Goal: Task Accomplishment & Management: Manage account settings

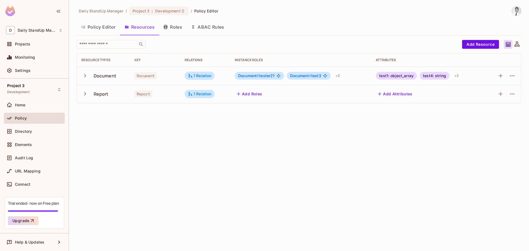
click at [273, 153] on div "Daily StandUp Manager / Project 3 : Development / Policy Editor Policy Editor R…" at bounding box center [299, 125] width 460 height 251
click at [206, 74] on div "1 Relation" at bounding box center [200, 75] width 24 height 5
click at [366, 161] on div at bounding box center [264, 125] width 529 height 251
click at [515, 77] on icon "button" at bounding box center [512, 75] width 7 height 7
click at [495, 97] on div "Edit Resource" at bounding box center [488, 98] width 26 height 6
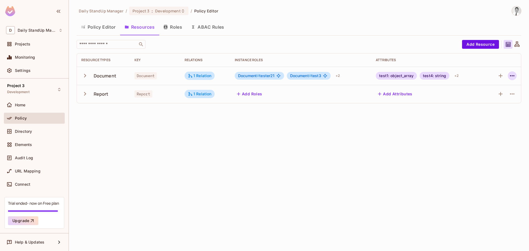
click at [510, 76] on icon "button" at bounding box center [512, 75] width 4 height 1
click at [512, 73] on icon "button" at bounding box center [512, 75] width 7 height 7
click at [496, 94] on span "Edit Resource" at bounding box center [487, 97] width 29 height 9
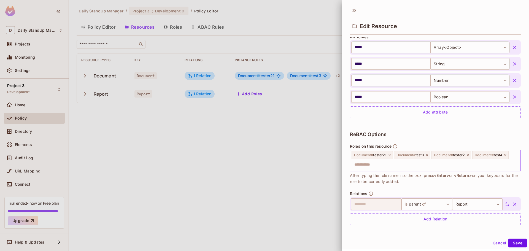
scroll to position [142, 0]
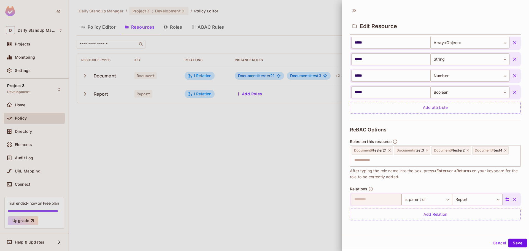
click at [455, 137] on div "ReBAC Options Roles on this resource Document # tester21 Document # test3 Docum…" at bounding box center [435, 173] width 171 height 107
click at [437, 196] on body "D Daily StandUp Manager Projects Monitoring Settings Project 3 Development Home…" at bounding box center [264, 125] width 529 height 251
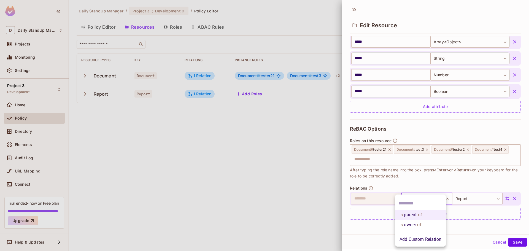
click at [488, 201] on div at bounding box center [264, 125] width 529 height 251
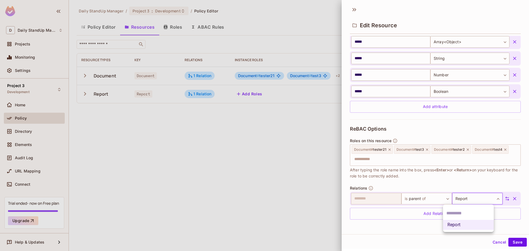
click at [484, 198] on body "D Daily StandUp Manager Projects Monitoring Settings Project 3 Development Home…" at bounding box center [264, 125] width 529 height 251
click at [411, 199] on div at bounding box center [264, 125] width 529 height 251
click at [482, 199] on body "D Daily StandUp Manager Projects Monitoring Settings Project 3 Development Home…" at bounding box center [264, 125] width 529 height 251
click at [457, 214] on input "text" at bounding box center [468, 213] width 44 height 9
click at [441, 174] on div at bounding box center [264, 125] width 529 height 251
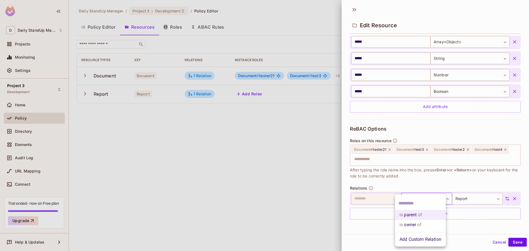
click at [425, 201] on body "D Daily StandUp Manager Projects Monitoring Settings Project 3 Development Home…" at bounding box center [264, 125] width 529 height 251
click at [443, 176] on div at bounding box center [264, 125] width 529 height 251
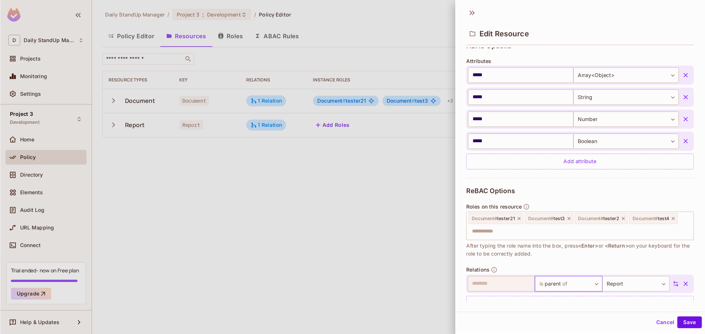
scroll to position [142, 0]
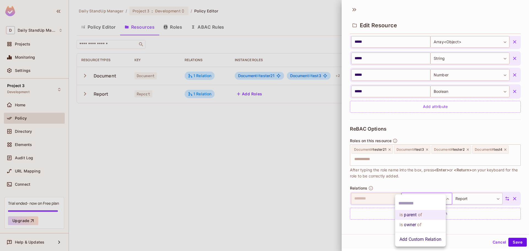
click at [433, 200] on body "D Daily StandUp Manager Projects Monitoring Settings Project 3 Development Home…" at bounding box center [264, 125] width 529 height 251
click at [439, 196] on ul "is parent of is owner of Add Custom Relation" at bounding box center [420, 220] width 51 height 52
click at [438, 184] on div at bounding box center [264, 125] width 529 height 251
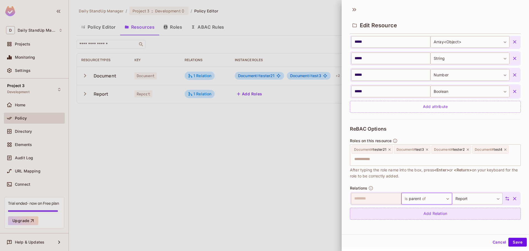
click at [459, 215] on div "Add Relation" at bounding box center [435, 214] width 171 height 12
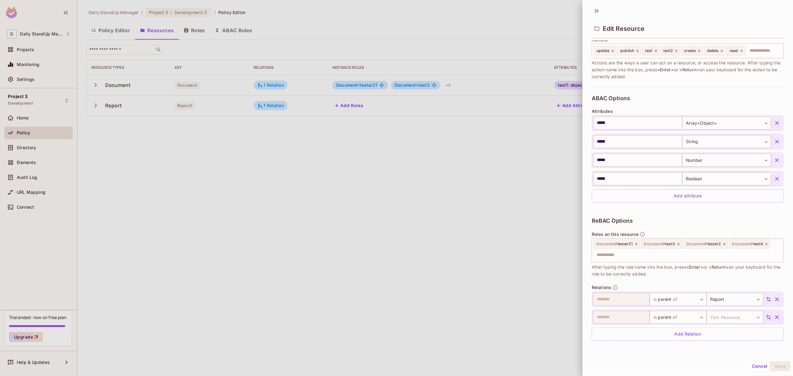
scroll to position [1, 0]
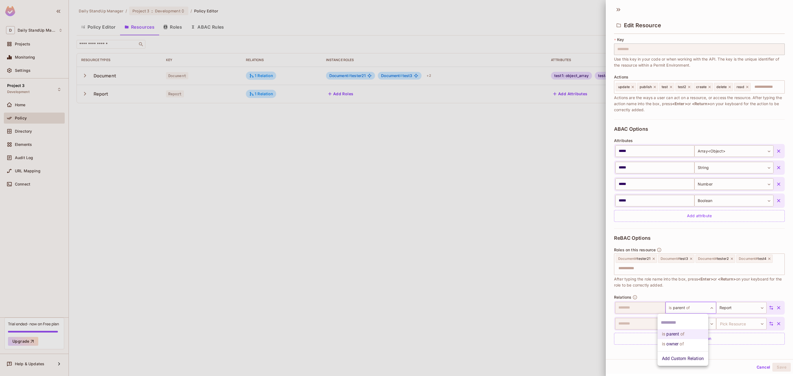
click at [528, 251] on body "D Daily StandUp Manager Projects Monitoring Settings Project 3 Development Home…" at bounding box center [396, 188] width 793 height 376
click at [528, 251] on div at bounding box center [396, 188] width 793 height 376
click at [528, 251] on body "D Daily StandUp Manager Projects Monitoring Settings Project 3 Development Home…" at bounding box center [396, 188] width 793 height 376
click at [528, 251] on div at bounding box center [396, 188] width 793 height 376
click at [528, 251] on body "D Daily StandUp Manager Projects Monitoring Settings Project 3 Development Home…" at bounding box center [396, 188] width 793 height 376
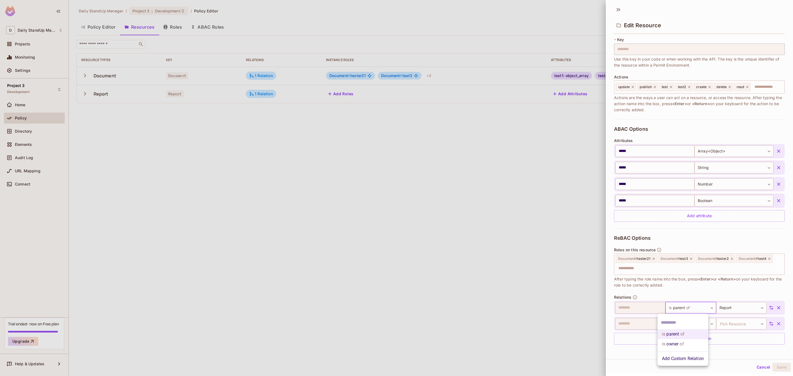
click at [528, 251] on div at bounding box center [396, 188] width 793 height 376
click at [528, 251] on icon at bounding box center [771, 307] width 5 height 5
click at [528, 251] on body "D Daily StandUp Manager Projects Monitoring Settings Project 3 Development Home…" at bounding box center [396, 188] width 793 height 376
click at [528, 251] on div at bounding box center [396, 188] width 793 height 376
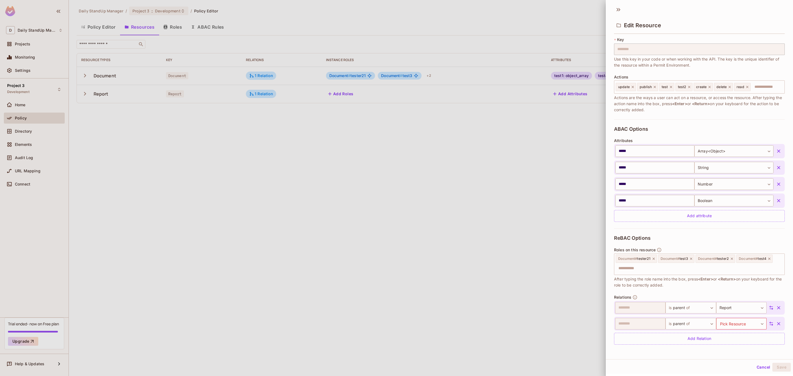
click at [528, 251] on body "D Daily StandUp Manager Projects Monitoring Settings Project 3 Development Home…" at bounding box center [396, 188] width 793 height 376
click at [528, 251] on div at bounding box center [396, 188] width 793 height 376
click at [528, 251] on icon "button" at bounding box center [779, 324] width 6 height 6
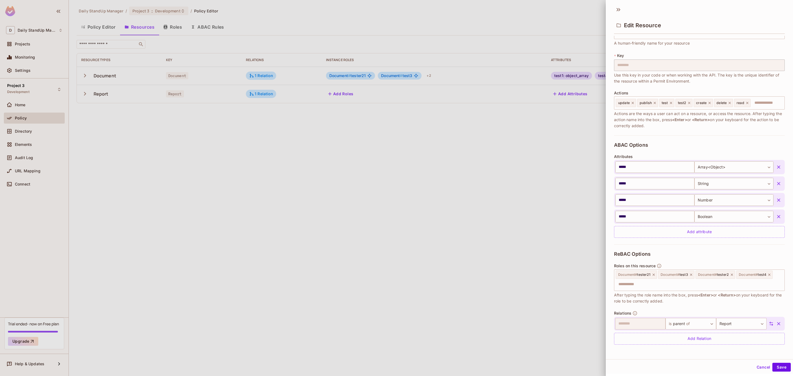
scroll to position [18, 0]
click at [528, 251] on div "Add Relation" at bounding box center [699, 339] width 171 height 12
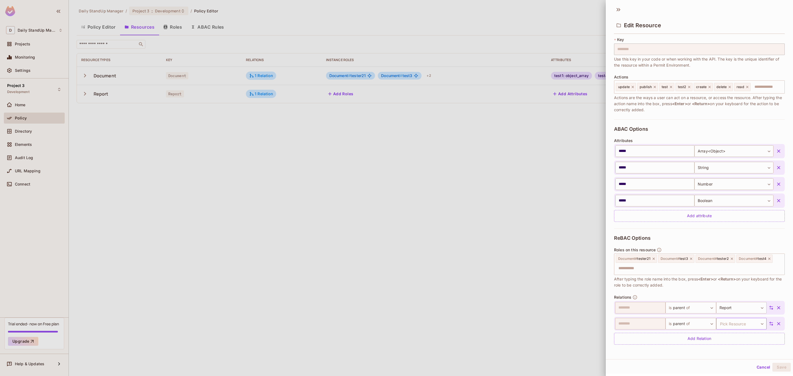
click at [528, 251] on body "D Daily StandUp Manager Projects Monitoring Settings Project 3 Development Home…" at bounding box center [396, 188] width 793 height 376
click at [528, 251] on li "Report" at bounding box center [729, 350] width 51 height 10
click at [528, 251] on div "Cancel Save" at bounding box center [699, 366] width 187 height 14
click at [528, 251] on body "D Daily StandUp Manager Projects Monitoring Settings Project 3 Development Home…" at bounding box center [396, 188] width 793 height 376
drag, startPoint x: 696, startPoint y: 324, endPoint x: 715, endPoint y: 283, distance: 45.2
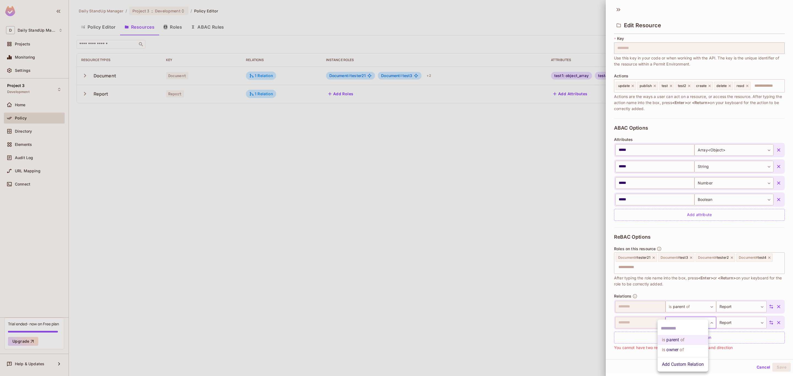
click at [516, 251] on div at bounding box center [396, 188] width 793 height 376
click at [528, 8] on icon at bounding box center [618, 9] width 9 height 9
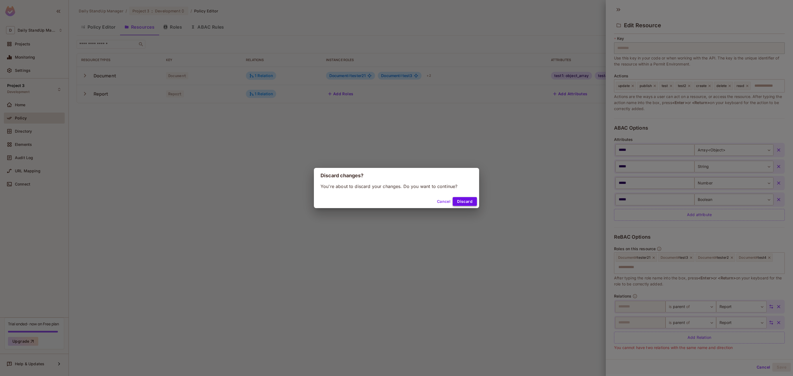
click at [461, 201] on button "Discard" at bounding box center [465, 201] width 24 height 9
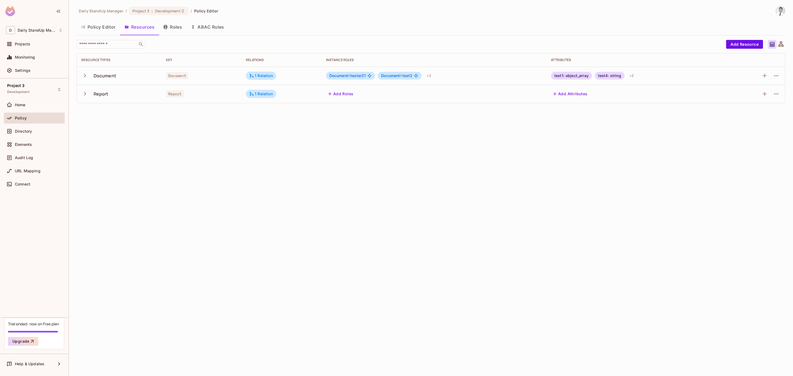
click at [528, 213] on div "Daily StandUp Manager / Project 3 : Development / Policy Editor Policy Editor R…" at bounding box center [431, 188] width 724 height 376
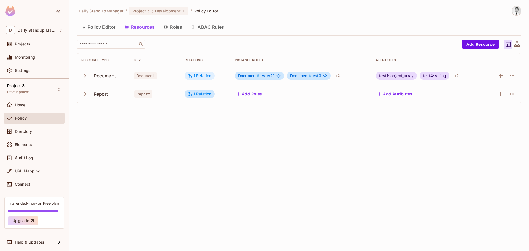
click at [203, 73] on div "1 Relation" at bounding box center [200, 76] width 30 height 8
click at [193, 80] on div at bounding box center [264, 125] width 529 height 251
click at [198, 121] on div "Daily StandUp Manager / Project 3 : Development / Policy Editor Policy Editor R…" at bounding box center [299, 125] width 460 height 251
click at [201, 96] on div "1 Relation" at bounding box center [200, 93] width 24 height 5
click at [358, 13] on div at bounding box center [264, 125] width 529 height 251
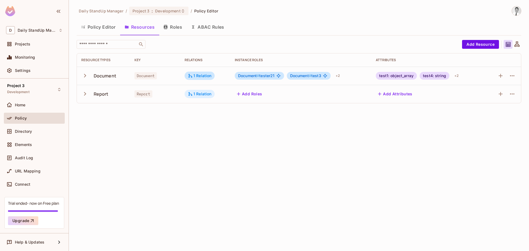
click at [198, 96] on div "1 Relation" at bounding box center [200, 93] width 24 height 5
click at [341, 114] on div at bounding box center [264, 125] width 529 height 251
click at [395, 123] on div "Daily StandUp Manager / Project 3 : Development / Policy Editor Policy Editor R…" at bounding box center [299, 125] width 460 height 251
click at [344, 48] on div "​" at bounding box center [268, 44] width 383 height 9
click at [203, 95] on div "1 Relation" at bounding box center [200, 93] width 24 height 5
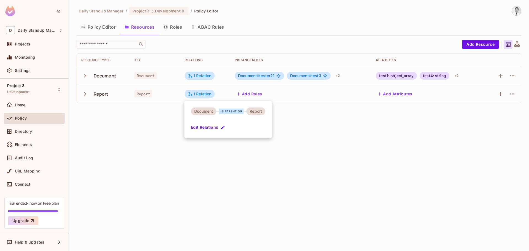
click at [389, 106] on div at bounding box center [264, 125] width 529 height 251
click at [196, 92] on div "1 Relation" at bounding box center [200, 93] width 24 height 5
click at [208, 125] on button "Edit Relations" at bounding box center [208, 127] width 35 height 9
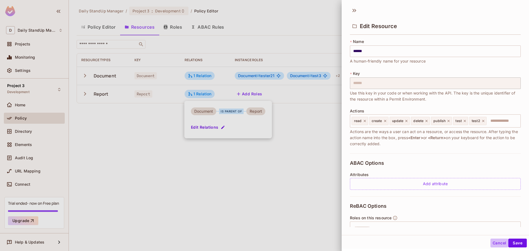
click at [494, 241] on button "Cancel" at bounding box center [499, 242] width 18 height 9
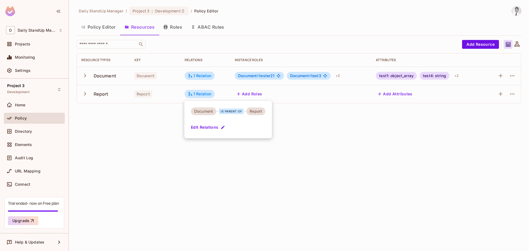
click at [209, 159] on div at bounding box center [264, 125] width 529 height 251
click at [259, 176] on div "Daily StandUp Manager / Project 3 : Development / Policy Editor Policy Editor R…" at bounding box center [299, 125] width 460 height 251
click at [268, 174] on div "Daily StandUp Manager / Project 3 : Development / Policy Editor Policy Editor R…" at bounding box center [299, 125] width 460 height 251
click at [192, 93] on icon at bounding box center [190, 93] width 5 height 5
click at [263, 126] on div "Document is parent of Report Edit Relations" at bounding box center [228, 119] width 88 height 37
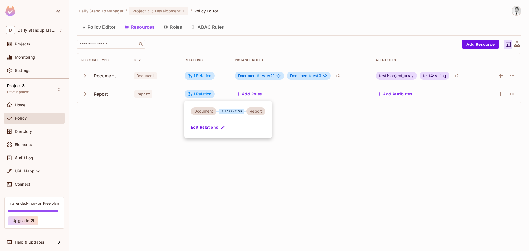
click at [294, 151] on div at bounding box center [264, 125] width 529 height 251
click at [513, 76] on icon "button" at bounding box center [512, 75] width 4 height 1
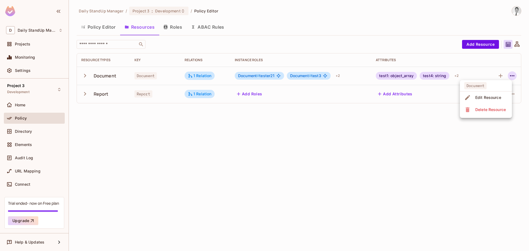
click at [471, 150] on div at bounding box center [264, 125] width 529 height 251
click at [205, 92] on div "1 Relation" at bounding box center [200, 93] width 24 height 5
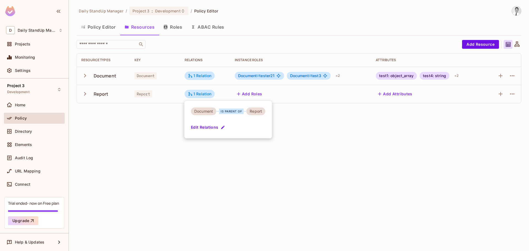
drag, startPoint x: 257, startPoint y: 112, endPoint x: 240, endPoint y: 112, distance: 17.1
click at [257, 112] on div "Report" at bounding box center [255, 111] width 19 height 8
click at [240, 112] on div "is parent of" at bounding box center [231, 112] width 25 height 6
click at [205, 111] on div "Document" at bounding box center [203, 111] width 25 height 8
drag, startPoint x: 205, startPoint y: 111, endPoint x: 222, endPoint y: 112, distance: 17.4
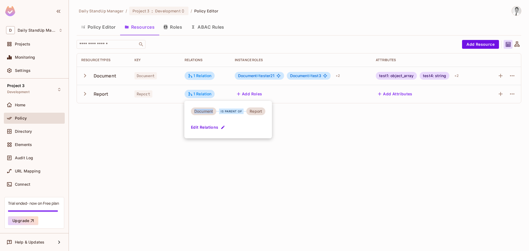
click at [205, 111] on div "Document" at bounding box center [203, 111] width 25 height 8
click at [236, 130] on div "Document is parent of Report Edit Relations" at bounding box center [228, 119] width 88 height 37
click at [408, 116] on div at bounding box center [264, 125] width 529 height 251
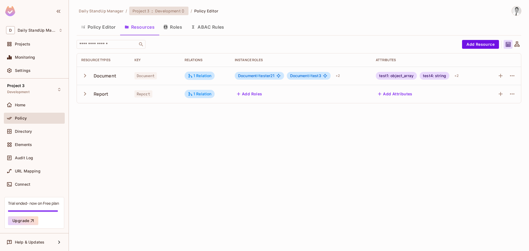
click at [173, 10] on span "Development" at bounding box center [167, 10] width 25 height 5
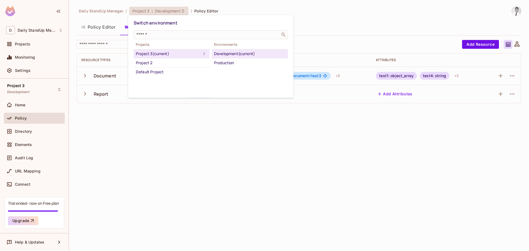
click at [338, 21] on div at bounding box center [264, 125] width 529 height 251
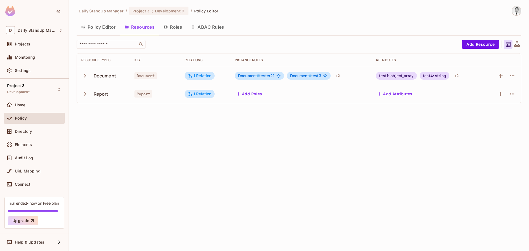
click at [209, 100] on td "1 Relation" at bounding box center [205, 94] width 50 height 18
click at [204, 90] on td "1 Relation" at bounding box center [205, 94] width 50 height 18
click at [203, 92] on div "1 Relation" at bounding box center [200, 93] width 24 height 5
click at [213, 128] on button "Edit Relations" at bounding box center [208, 127] width 35 height 9
click at [207, 96] on div "1 Relation" at bounding box center [200, 93] width 24 height 5
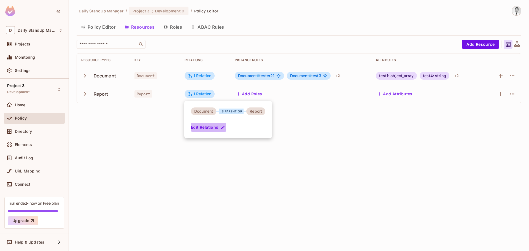
click at [221, 128] on icon "button" at bounding box center [223, 127] width 4 height 4
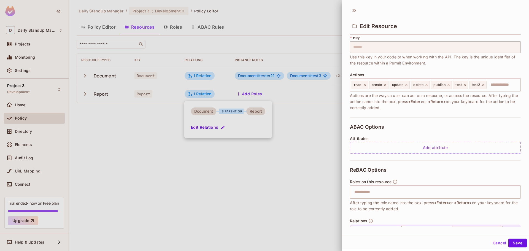
scroll to position [68, 0]
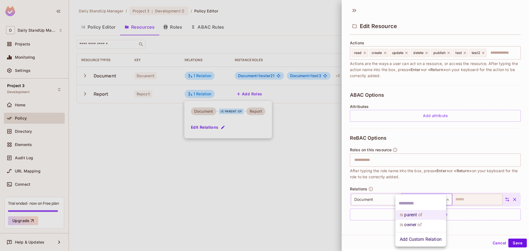
click at [420, 199] on body "D Daily StandUp Manager Projects Monitoring Settings Project 3 Development Home…" at bounding box center [264, 125] width 529 height 251
click at [421, 242] on li "Add Custom Relation" at bounding box center [420, 239] width 51 height 10
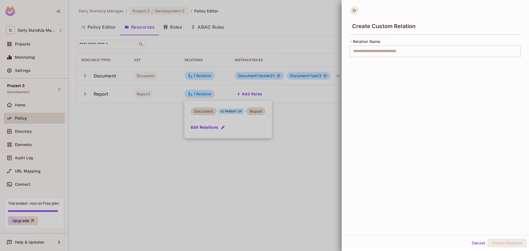
click at [353, 9] on icon at bounding box center [354, 10] width 9 height 9
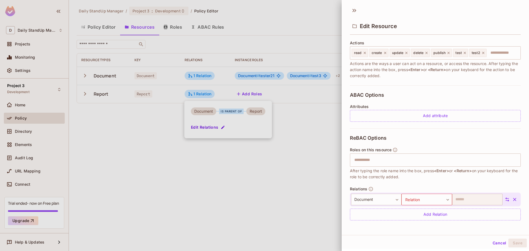
click at [471, 135] on div "ReBAC Options Roles on this resource ​ After typing the role name into the box,…" at bounding box center [435, 177] width 171 height 99
click at [460, 165] on input "text" at bounding box center [434, 159] width 167 height 11
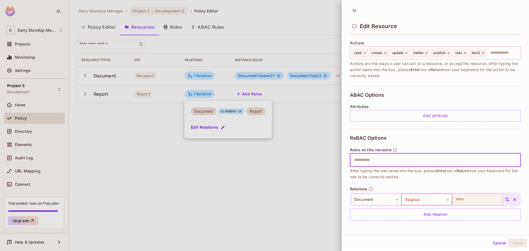
click at [229, 161] on div at bounding box center [264, 125] width 529 height 251
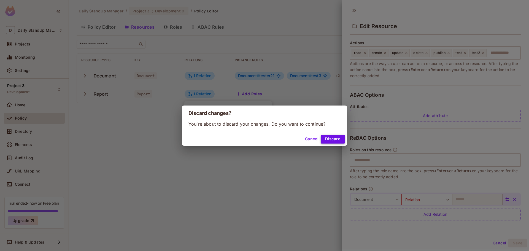
click at [330, 143] on button "Discard" at bounding box center [333, 139] width 24 height 9
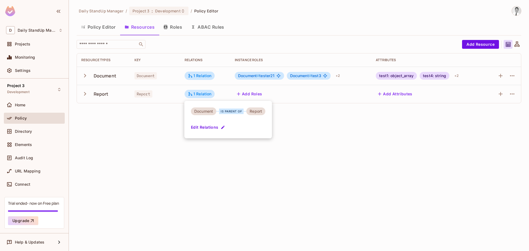
click at [274, 180] on div at bounding box center [264, 125] width 529 height 251
click at [243, 134] on div "Daily StandUp Manager / Project 3 : Development / Policy Editor Policy Editor R…" at bounding box center [299, 125] width 460 height 251
click at [261, 74] on span "Document # tester21" at bounding box center [256, 76] width 37 height 4
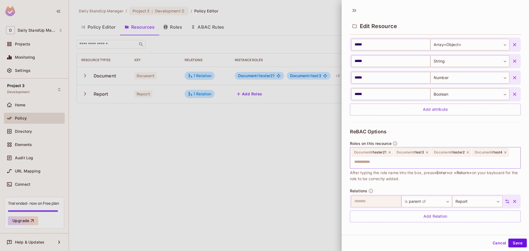
scroll to position [142, 0]
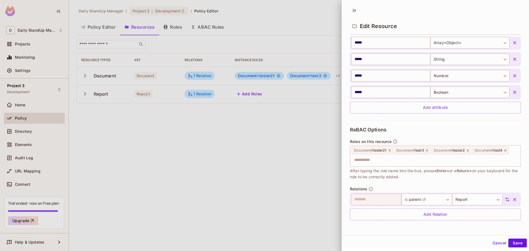
click at [491, 127] on div "ReBAC Options Roles on this resource Document # tester21 Document # test3 Docum…" at bounding box center [435, 173] width 171 height 107
click at [495, 244] on button "Cancel" at bounding box center [499, 242] width 18 height 9
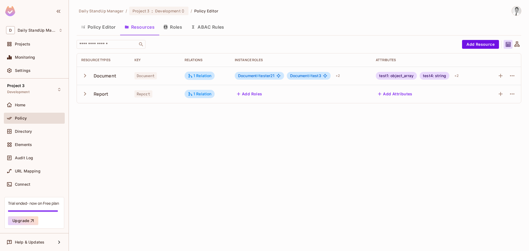
drag, startPoint x: 303, startPoint y: 181, endPoint x: 340, endPoint y: 162, distance: 41.0
click at [303, 181] on div "Daily StandUp Manager / Project 3 : Development / Policy Editor Policy Editor R…" at bounding box center [299, 125] width 460 height 251
drag, startPoint x: 481, startPoint y: 46, endPoint x: 484, endPoint y: 50, distance: 5.5
click at [480, 46] on button "Add Resource" at bounding box center [480, 44] width 37 height 9
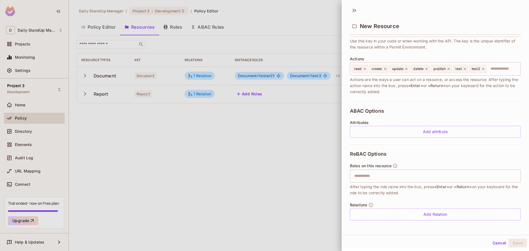
scroll to position [1, 0]
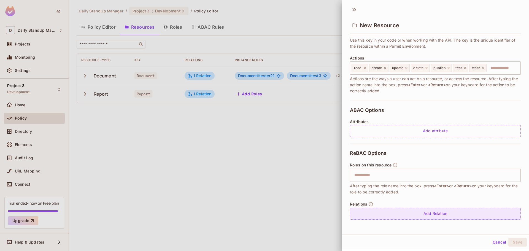
click at [443, 216] on div "Add Relation" at bounding box center [435, 214] width 171 height 12
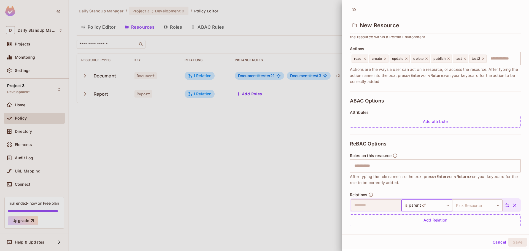
scroll to position [68, 0]
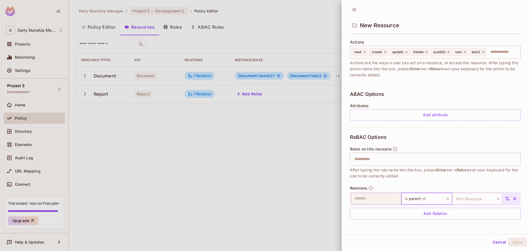
click at [418, 199] on body "D Daily StandUp Manager Projects Monitoring Settings Project 3 Development Home…" at bounding box center [264, 125] width 529 height 251
click at [465, 182] on div at bounding box center [264, 125] width 529 height 251
click at [433, 196] on body "D Daily StandUp Manager Projects Monitoring Settings Project 3 Development Home…" at bounding box center [264, 125] width 529 height 251
click at [415, 203] on input "text" at bounding box center [420, 203] width 44 height 9
click at [465, 180] on div at bounding box center [264, 125] width 529 height 251
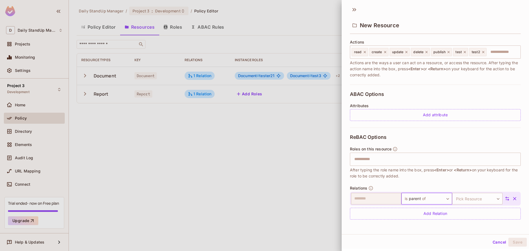
click at [467, 196] on body "D Daily StandUp Manager Projects Monitoring Settings Project 3 Development Home…" at bounding box center [264, 125] width 529 height 251
click at [433, 196] on div at bounding box center [264, 125] width 529 height 251
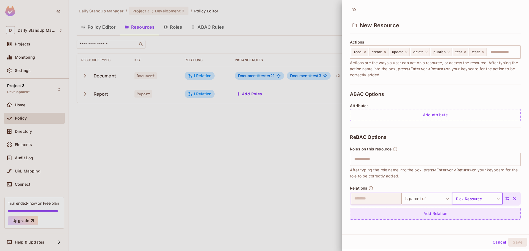
click at [415, 215] on div "Add Relation" at bounding box center [435, 214] width 171 height 12
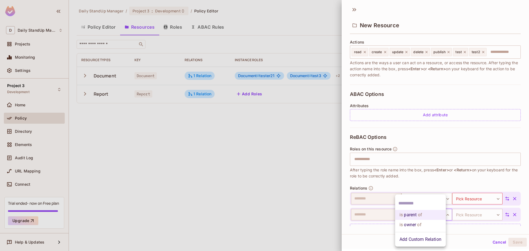
click at [439, 215] on body "D Daily StandUp Manager Projects Monitoring Settings Project 3 Development Home…" at bounding box center [264, 125] width 529 height 251
click at [406, 236] on li "Add Custom Relation" at bounding box center [420, 239] width 51 height 10
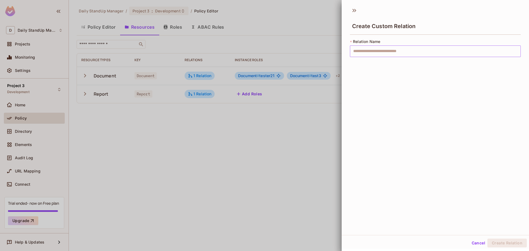
click at [406, 53] on input "text" at bounding box center [435, 51] width 171 height 12
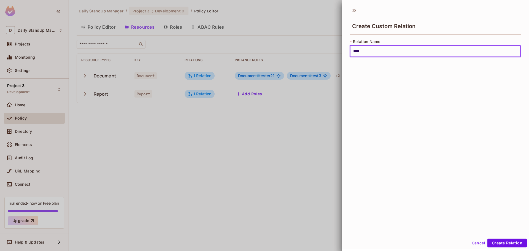
type input "****"
click at [513, 181] on div "Create Custom Relation * Relation Name **** ​" at bounding box center [434, 119] width 187 height 231
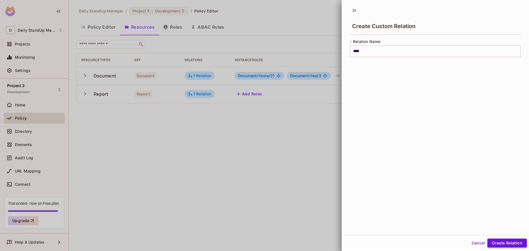
click at [507, 243] on button "Create Relation" at bounding box center [506, 242] width 39 height 9
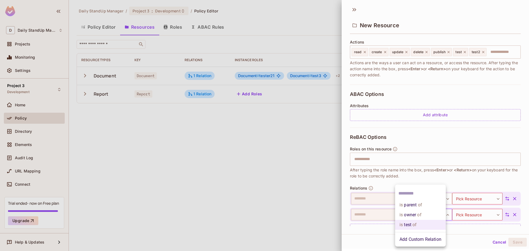
click at [438, 214] on body "D Daily StandUp Manager Projects Monitoring Settings Project 3 Development Home…" at bounding box center [264, 125] width 529 height 251
click at [476, 176] on div at bounding box center [264, 125] width 529 height 251
click at [450, 226] on div "Add Relation" at bounding box center [435, 230] width 171 height 12
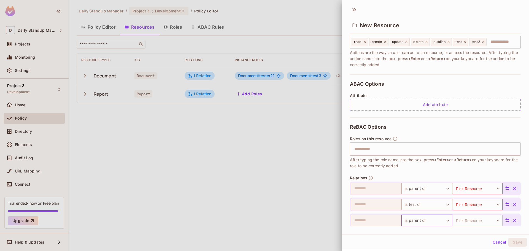
click at [512, 218] on icon "button" at bounding box center [515, 221] width 6 height 6
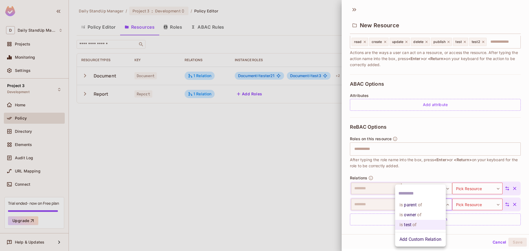
click at [440, 204] on body "D Daily StandUp Manager Projects Monitoring Settings Project 3 Development Home…" at bounding box center [264, 125] width 529 height 251
click at [477, 233] on div at bounding box center [264, 125] width 529 height 251
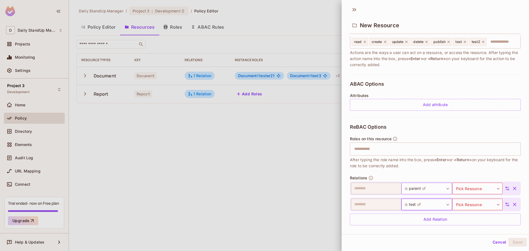
click at [419, 187] on body "D Daily StandUp Manager Projects Monitoring Settings Project 3 Development Home…" at bounding box center [264, 125] width 529 height 251
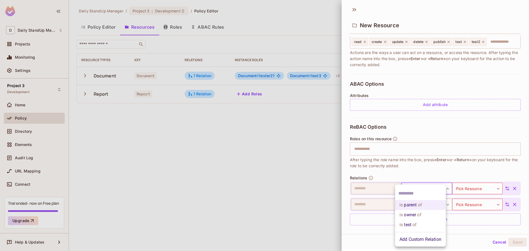
click at [479, 225] on div at bounding box center [264, 125] width 529 height 251
click at [492, 240] on button "Cancel" at bounding box center [499, 242] width 18 height 9
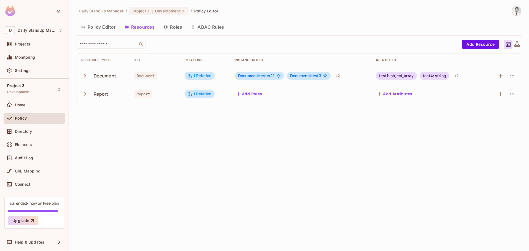
click at [400, 91] on button "Add Attributes" at bounding box center [395, 94] width 39 height 9
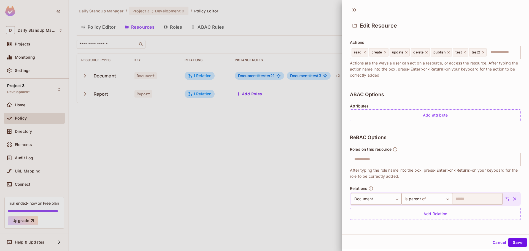
scroll to position [1, 0]
click at [378, 200] on body "D Daily StandUp Manager Projects Monitoring Settings Project 3 Development Home…" at bounding box center [264, 125] width 529 height 251
click at [421, 180] on div at bounding box center [264, 125] width 529 height 251
click at [450, 174] on span "After typing the role name into the box, press <Enter> or <Return> on your keyb…" at bounding box center [435, 173] width 171 height 12
click at [433, 197] on body "D Daily StandUp Manager Projects Monitoring Settings Project 3 Development Home…" at bounding box center [264, 125] width 529 height 251
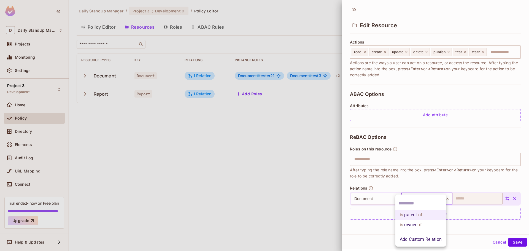
click at [433, 198] on div at bounding box center [420, 203] width 51 height 13
click at [475, 202] on div at bounding box center [264, 125] width 529 height 251
click at [381, 197] on body "D Daily StandUp Manager Projects Monitoring Settings Project 3 Development Home…" at bounding box center [264, 125] width 529 height 251
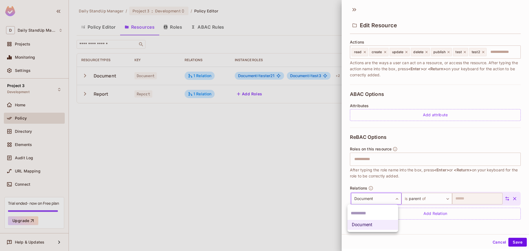
click at [372, 225] on li "Document" at bounding box center [372, 225] width 51 height 10
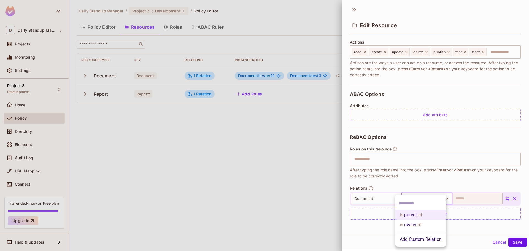
click at [420, 197] on body "D Daily StandUp Manager Projects Monitoring Settings Project 3 Development Home…" at bounding box center [264, 125] width 529 height 251
click at [418, 225] on span "of" at bounding box center [418, 224] width 5 height 7
click at [438, 172] on span "After typing the role name into the box, press <Enter> or <Return> on your keyb…" at bounding box center [435, 173] width 171 height 12
click at [428, 198] on body "D Daily StandUp Manager Projects Monitoring Settings Project 3 Development Home…" at bounding box center [264, 125] width 529 height 251
click at [453, 163] on div at bounding box center [264, 125] width 529 height 251
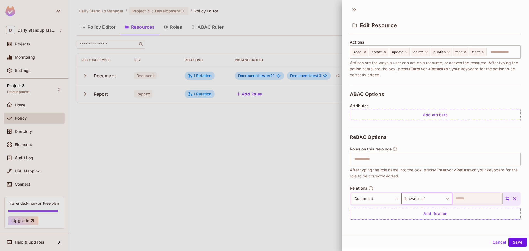
click at [461, 136] on div "ReBAC Options Roles on this resource ​ After typing the role name into the box,…" at bounding box center [435, 177] width 171 height 99
click at [408, 186] on div "Relations ​ is owner of ***** ​ Document ******** ​ Add Relation" at bounding box center [435, 203] width 171 height 34
click at [496, 243] on button "Cancel" at bounding box center [499, 242] width 18 height 9
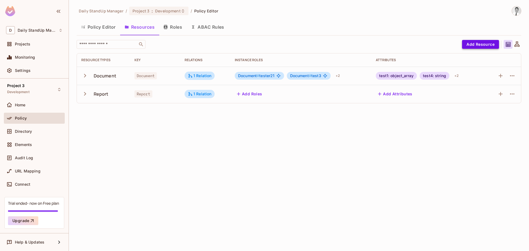
click at [478, 46] on button "Add Resource" at bounding box center [480, 44] width 37 height 9
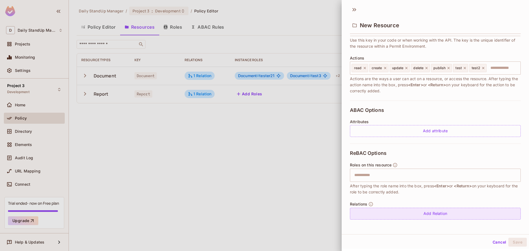
click at [438, 217] on div "Add Relation" at bounding box center [435, 214] width 171 height 12
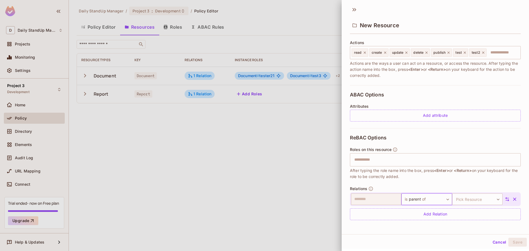
scroll to position [68, 0]
click at [407, 180] on div "ReBAC Options Roles on this resource ​ After typing the role name into the box,…" at bounding box center [435, 177] width 171 height 99
click at [464, 199] on body "D Daily StandUp Manager Projects Monitoring Settings Project 3 Development Home…" at bounding box center [264, 125] width 529 height 251
click at [457, 225] on li "Document" at bounding box center [468, 225] width 51 height 10
click at [499, 241] on button "Cancel" at bounding box center [499, 242] width 18 height 9
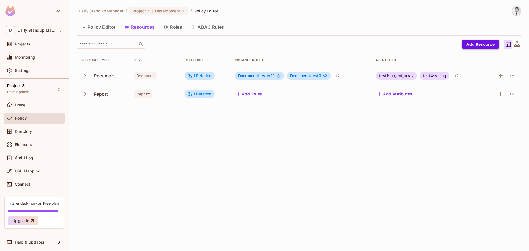
drag, startPoint x: 494, startPoint y: 38, endPoint x: 488, endPoint y: 42, distance: 7.0
click at [494, 38] on div "Daily StandUp Manager / Project 3 : Development / Policy Editor Policy Editor R…" at bounding box center [299, 57] width 444 height 102
click at [488, 42] on button "Add Resource" at bounding box center [480, 44] width 37 height 9
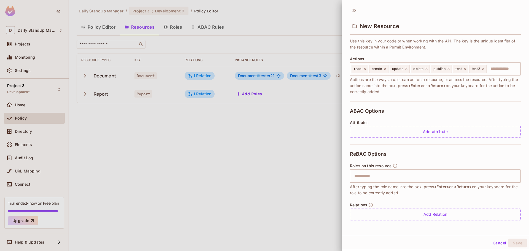
scroll to position [1, 0]
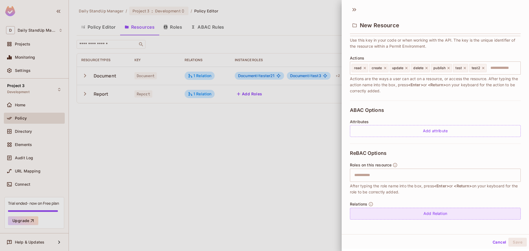
click at [403, 215] on div "Add Relation" at bounding box center [435, 214] width 171 height 12
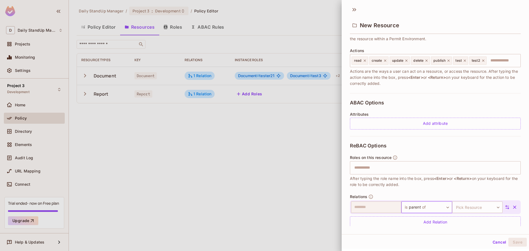
scroll to position [68, 0]
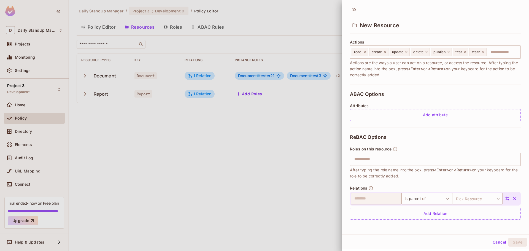
click at [424, 183] on div "ReBAC Options Roles on this resource ​ After typing the role name into the box,…" at bounding box center [435, 177] width 171 height 99
click at [509, 197] on button "button" at bounding box center [514, 199] width 10 height 10
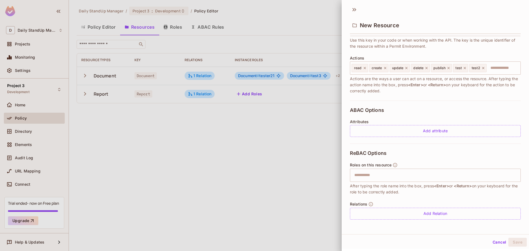
scroll to position [52, 0]
click at [434, 209] on div "Add Relation" at bounding box center [435, 214] width 171 height 12
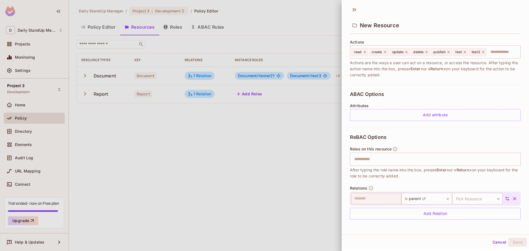
click at [505, 197] on icon at bounding box center [507, 198] width 5 height 5
click at [351, 7] on icon at bounding box center [354, 9] width 9 height 9
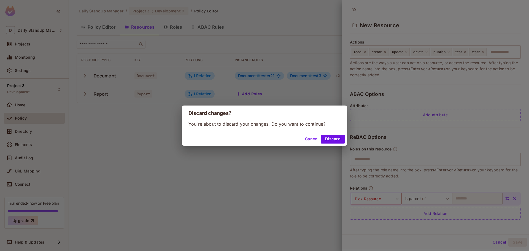
click at [318, 134] on div "Cancel Discard" at bounding box center [264, 138] width 165 height 13
click at [317, 134] on div "Cancel Discard" at bounding box center [264, 138] width 165 height 13
click at [308, 139] on button "Cancel" at bounding box center [312, 139] width 18 height 9
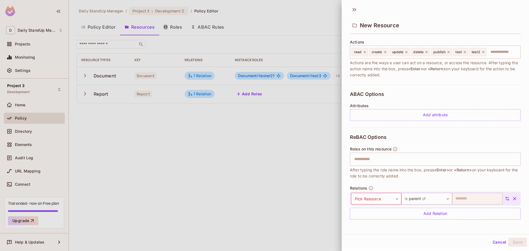
click at [505, 196] on icon at bounding box center [507, 198] width 5 height 5
click at [421, 197] on body "D Daily StandUp Manager Projects Monitoring Settings Project 3 Development Home…" at bounding box center [264, 125] width 529 height 251
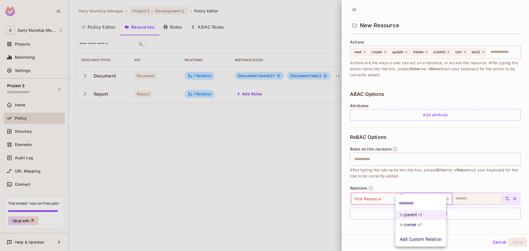
click at [430, 170] on div at bounding box center [264, 125] width 529 height 251
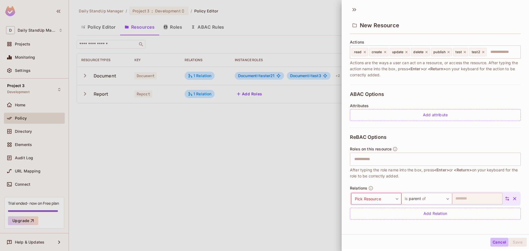
click at [492, 240] on button "Cancel" at bounding box center [499, 242] width 18 height 9
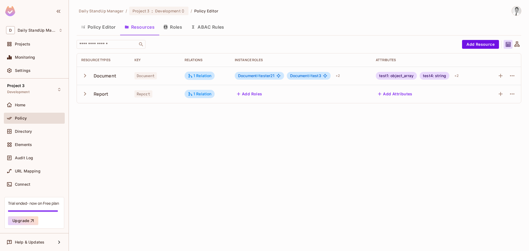
click at [310, 145] on div "Daily StandUp Manager / Project 3 : Development / Policy Editor Policy Editor R…" at bounding box center [299, 125] width 460 height 251
click at [479, 45] on button "Add Resource" at bounding box center [480, 44] width 37 height 9
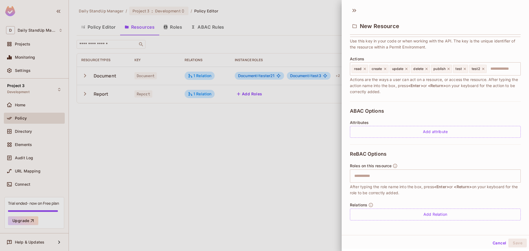
scroll to position [1, 0]
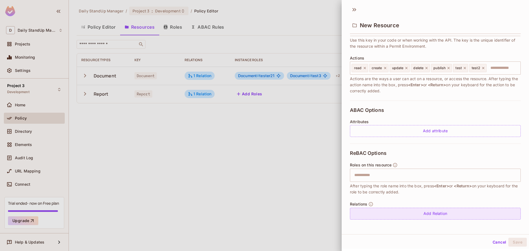
click at [435, 212] on div "Add Relation" at bounding box center [435, 214] width 171 height 12
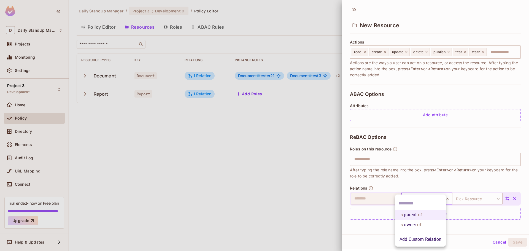
click at [431, 195] on body "D Daily StandUp Manager Projects Monitoring Settings Project 3 Development Home…" at bounding box center [264, 125] width 529 height 251
click at [433, 223] on li "is owner of" at bounding box center [420, 225] width 51 height 10
click at [461, 12] on div "New Resource" at bounding box center [434, 20] width 187 height 31
drag, startPoint x: 495, startPoint y: 243, endPoint x: 490, endPoint y: 215, distance: 29.4
click at [495, 243] on button "Cancel" at bounding box center [499, 242] width 18 height 9
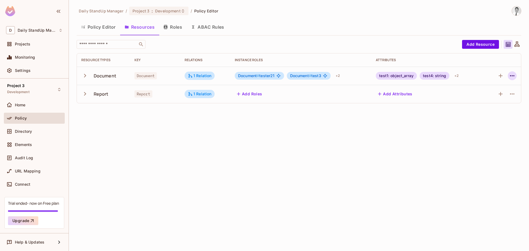
click at [513, 78] on icon "button" at bounding box center [512, 75] width 7 height 7
click at [493, 96] on div "Edit Resource" at bounding box center [488, 98] width 26 height 6
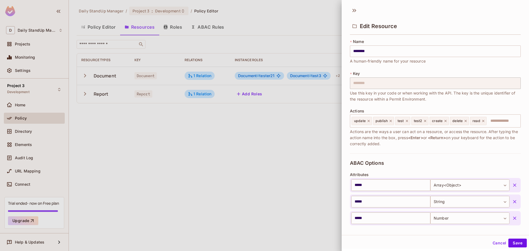
click at [496, 241] on button "Cancel" at bounding box center [499, 242] width 18 height 9
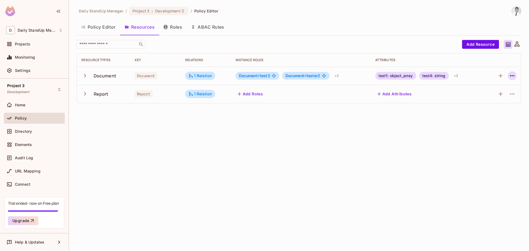
click at [515, 76] on icon "button" at bounding box center [512, 75] width 7 height 7
click at [498, 97] on div "Edit Resource" at bounding box center [488, 98] width 26 height 6
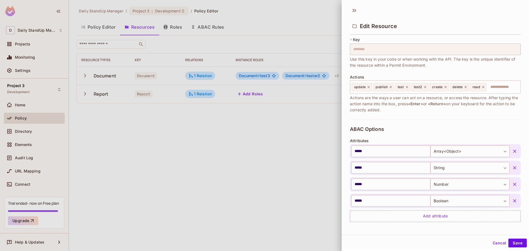
scroll to position [142, 0]
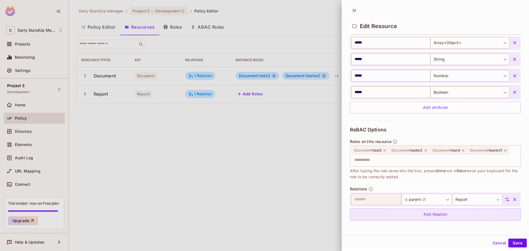
click at [425, 215] on div "Add Relation" at bounding box center [435, 214] width 171 height 12
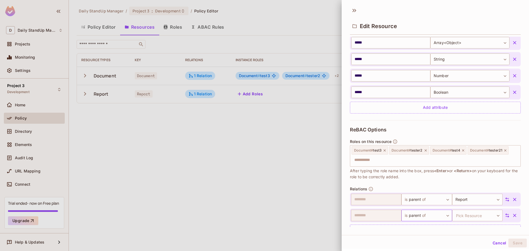
click at [422, 212] on body "D Daily StandUp Manager Projects Monitoring Settings Project 3 Development Home…" at bounding box center [264, 125] width 529 height 251
click at [424, 239] on li "Add Custom Relation" at bounding box center [420, 239] width 51 height 10
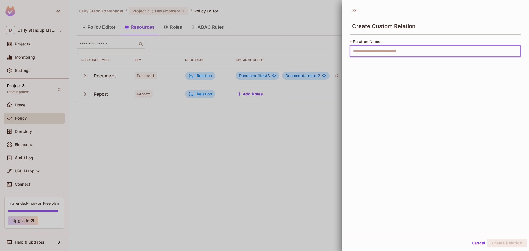
click at [406, 52] on input "text" at bounding box center [435, 51] width 171 height 12
type input "*"
type input "****"
drag, startPoint x: 495, startPoint y: 206, endPoint x: 495, endPoint y: 215, distance: 8.8
click at [495, 206] on div "Create Custom Relation * Relation Name **** ​" at bounding box center [434, 119] width 187 height 231
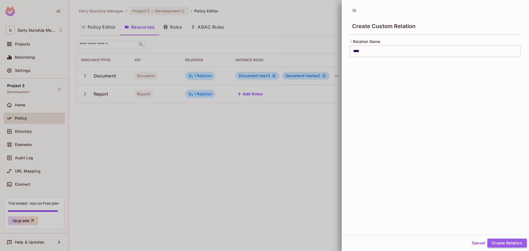
click at [497, 241] on button "Create Relation" at bounding box center [506, 242] width 39 height 9
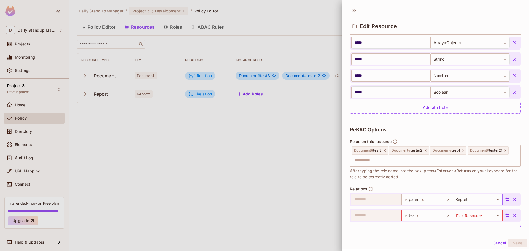
scroll to position [158, 0]
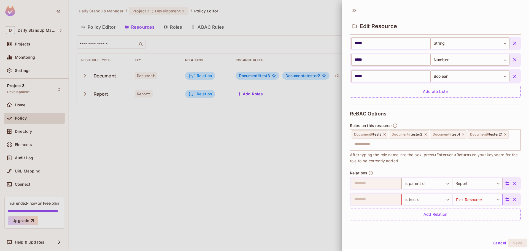
click at [474, 201] on body "D Daily StandUp Manager Projects Monitoring Settings Project 3 Development Home…" at bounding box center [264, 125] width 529 height 251
click at [462, 226] on li "Document" at bounding box center [468, 226] width 51 height 10
click at [466, 198] on body "D Daily StandUp Manager Projects Monitoring Settings Project 3 Development Home…" at bounding box center [264, 125] width 529 height 251
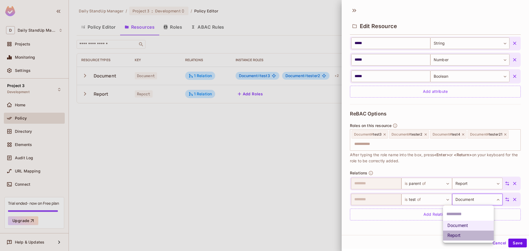
click at [463, 234] on li "Report" at bounding box center [468, 236] width 51 height 10
click at [508, 240] on button "Save" at bounding box center [517, 242] width 18 height 9
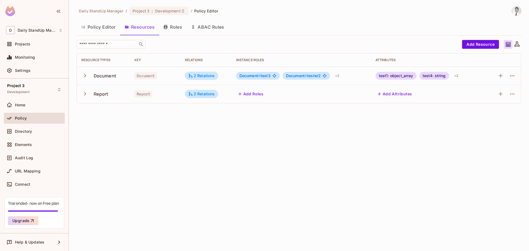
click at [353, 18] on div "Daily StandUp Manager / Project 3 : Development / Policy Editor Policy Editor R…" at bounding box center [299, 57] width 444 height 102
click at [367, 30] on div "Policy Editor Resources Roles ABAC Rules" at bounding box center [299, 27] width 444 height 14
click at [403, 93] on button "Add Attributes" at bounding box center [394, 94] width 39 height 9
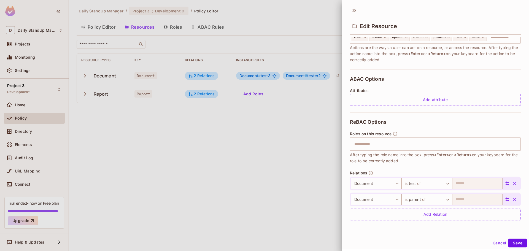
scroll to position [1, 0]
click at [512, 197] on icon "button" at bounding box center [515, 199] width 6 height 6
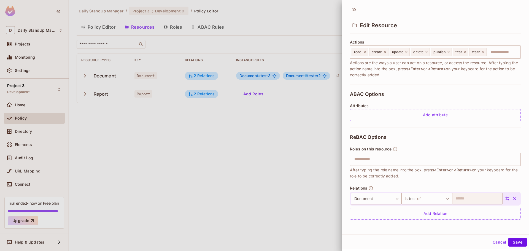
click at [512, 196] on icon "button" at bounding box center [515, 199] width 6 height 6
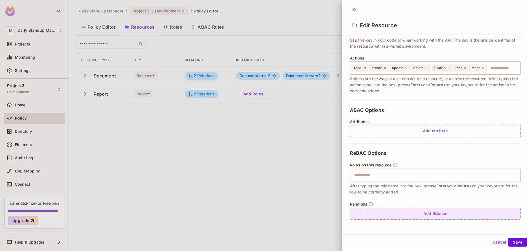
scroll to position [52, 0]
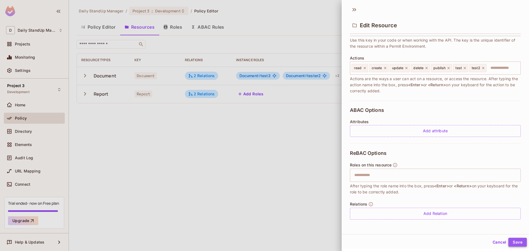
click at [516, 241] on button "Save" at bounding box center [517, 242] width 18 height 9
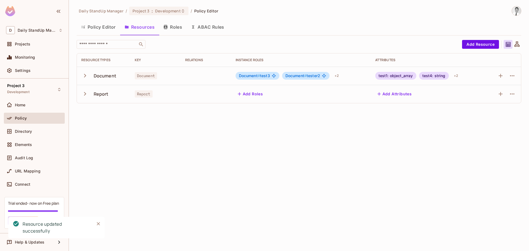
click at [340, 165] on div "Daily StandUp Manager / Project 3 : Development / Policy Editor Policy Editor R…" at bounding box center [299, 125] width 460 height 251
click at [347, 34] on div "Policy Editor Resources Roles ABAC Rules" at bounding box center [299, 27] width 444 height 15
click at [360, 36] on div "Daily StandUp Manager / Project 3 : Development / Policy Editor Policy Editor R…" at bounding box center [299, 57] width 444 height 102
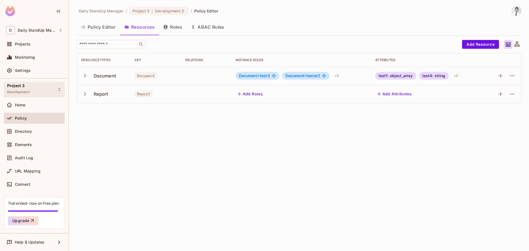
click at [39, 88] on div "Project 3 Development" at bounding box center [34, 89] width 61 height 15
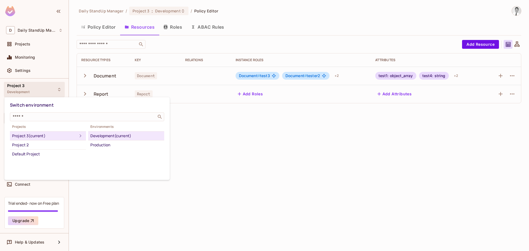
drag, startPoint x: 220, startPoint y: 122, endPoint x: 174, endPoint y: 18, distance: 113.3
click at [220, 121] on div at bounding box center [264, 125] width 529 height 251
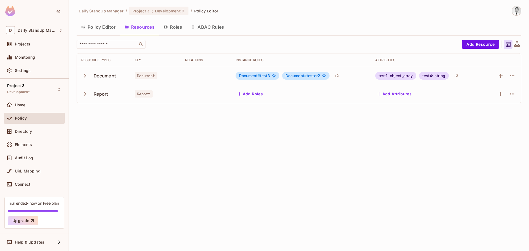
click at [337, 34] on div "Policy Editor Resources Roles ABAC Rules" at bounding box center [299, 27] width 444 height 15
click at [512, 74] on icon "button" at bounding box center [512, 75] width 7 height 7
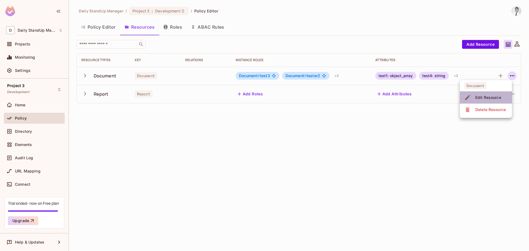
click at [495, 101] on span "Edit Resource" at bounding box center [487, 97] width 29 height 9
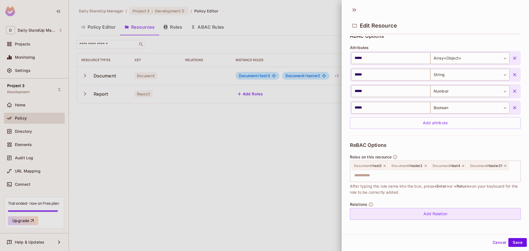
scroll to position [1, 0]
click at [429, 215] on div "Add Relation" at bounding box center [435, 214] width 171 height 12
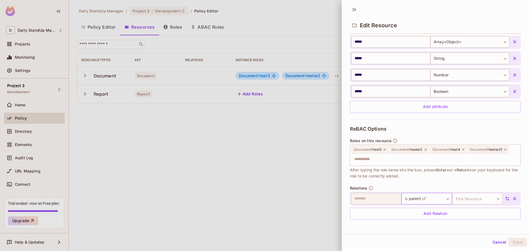
click at [427, 200] on body "D Daily StandUp Manager Projects Monitoring Settings Project 3 Development Home…" at bounding box center [264, 125] width 529 height 251
click at [418, 217] on span "of" at bounding box center [418, 215] width 5 height 7
click at [476, 202] on body "D Daily StandUp Manager Projects Monitoring Settings Project 3 Development Home…" at bounding box center [264, 125] width 529 height 251
click at [458, 227] on li "Report" at bounding box center [468, 225] width 51 height 10
click at [512, 241] on button "Save" at bounding box center [517, 242] width 18 height 9
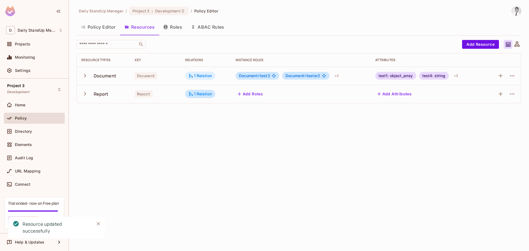
click at [196, 76] on div "1 Relation" at bounding box center [200, 75] width 24 height 5
click at [278, 42] on div at bounding box center [264, 125] width 529 height 251
click at [105, 23] on button "Policy Editor" at bounding box center [99, 27] width 44 height 14
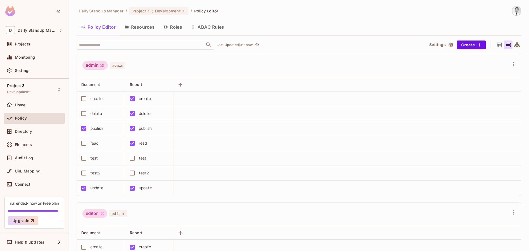
click at [118, 68] on span "admin" at bounding box center [117, 65] width 15 height 7
click at [240, 67] on div "admin admin" at bounding box center [295, 66] width 426 height 10
click at [141, 85] on span "Report" at bounding box center [136, 84] width 12 height 5
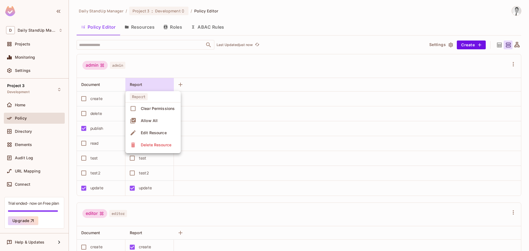
click at [213, 77] on div at bounding box center [264, 125] width 529 height 251
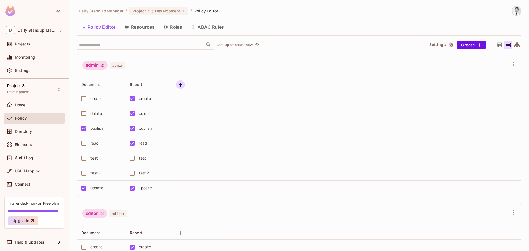
click at [181, 84] on icon "button" at bounding box center [180, 85] width 4 height 4
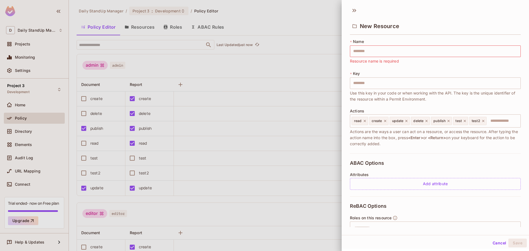
click at [421, 18] on div "New Resource" at bounding box center [435, 26] width 171 height 18
click at [352, 11] on icon at bounding box center [354, 10] width 9 height 9
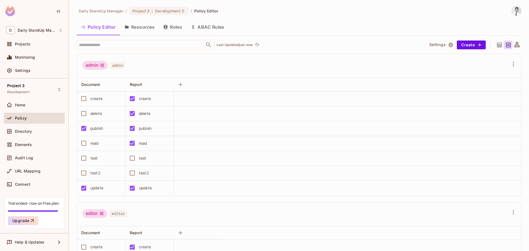
drag, startPoint x: 148, startPoint y: 25, endPoint x: 154, endPoint y: 28, distance: 6.3
click at [148, 25] on button "Resources" at bounding box center [139, 27] width 39 height 14
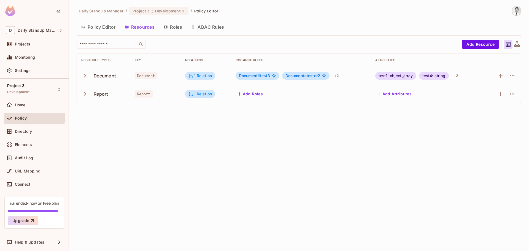
click at [334, 28] on div "Policy Editor Resources Roles ABAC Rules" at bounding box center [299, 27] width 444 height 14
click at [207, 74] on div "1 Relation" at bounding box center [200, 75] width 24 height 5
drag, startPoint x: 224, startPoint y: 94, endPoint x: 221, endPoint y: 105, distance: 10.8
click at [224, 95] on div "is parent of" at bounding box center [231, 93] width 25 height 6
click at [211, 113] on button "Edit Relations" at bounding box center [208, 109] width 35 height 9
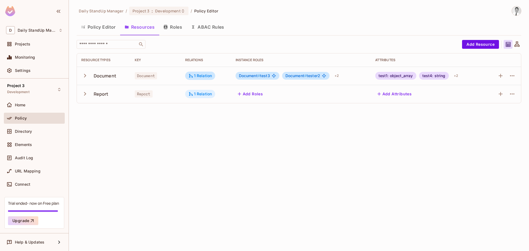
click at [200, 90] on div "1 Relation" at bounding box center [200, 94] width 30 height 8
click at [205, 126] on button "Edit Relations" at bounding box center [208, 127] width 35 height 9
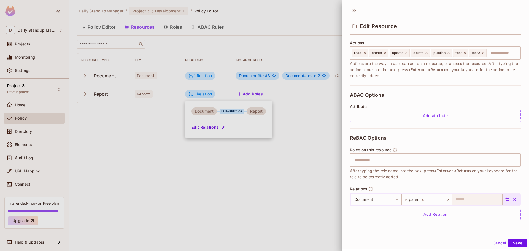
scroll to position [1, 0]
click at [424, 197] on body "D Daily StandUp Manager Projects Monitoring Settings Project 3 Development Home…" at bounding box center [264, 125] width 529 height 251
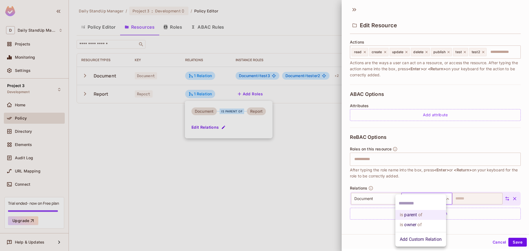
click at [418, 225] on span "of" at bounding box center [418, 224] width 5 height 7
click at [416, 200] on body "D Daily StandUp Manager Projects Monitoring Settings Project 3 Development Home…" at bounding box center [264, 125] width 529 height 251
click at [442, 180] on div at bounding box center [264, 125] width 529 height 251
click at [431, 202] on body "D Daily StandUp Manager Projects Monitoring Settings Project 3 Development Home…" at bounding box center [264, 125] width 529 height 251
click at [431, 202] on input "text" at bounding box center [421, 203] width 44 height 9
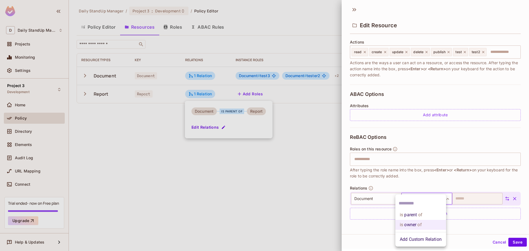
click at [456, 178] on div at bounding box center [264, 125] width 529 height 251
click at [430, 195] on body "D Daily StandUp Manager Projects Monitoring Settings Project 3 Development Home…" at bounding box center [264, 125] width 529 height 251
click at [424, 239] on li "Add Custom Relation" at bounding box center [420, 239] width 51 height 10
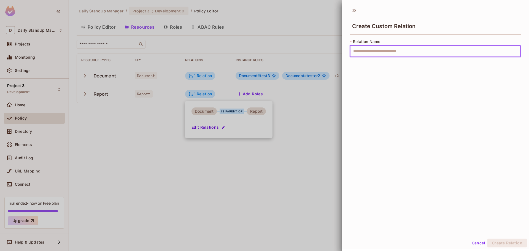
click at [383, 55] on input "text" at bounding box center [435, 51] width 171 height 12
click at [414, 29] on div "Create Custom Relation" at bounding box center [435, 26] width 171 height 18
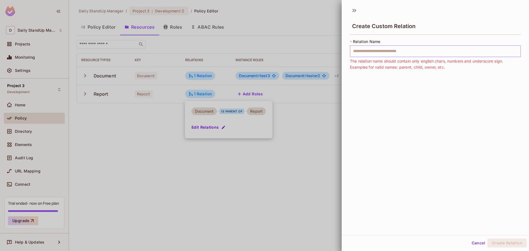
click at [377, 51] on input "text" at bounding box center [435, 51] width 171 height 12
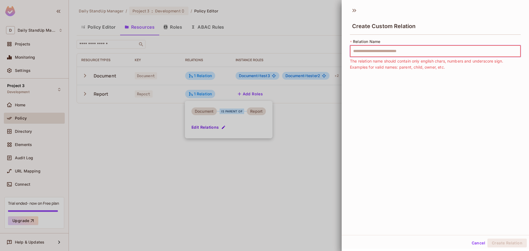
drag, startPoint x: 478, startPoint y: 129, endPoint x: 479, endPoint y: 132, distance: 3.5
click at [478, 129] on div "Create Custom Relation * Relation Name ​ The relation name should contain only …" at bounding box center [434, 119] width 187 height 231
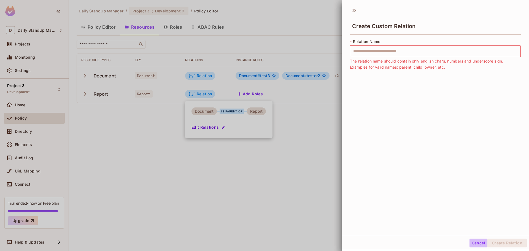
click at [475, 242] on button "Cancel" at bounding box center [478, 242] width 18 height 9
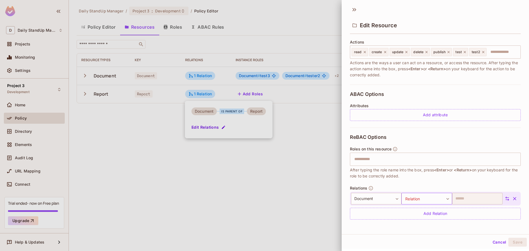
click at [414, 196] on body "D Daily StandUp Manager Projects Monitoring Settings Project 3 Development Home…" at bounding box center [264, 125] width 529 height 251
click at [408, 215] on li "is parent of" at bounding box center [420, 215] width 51 height 10
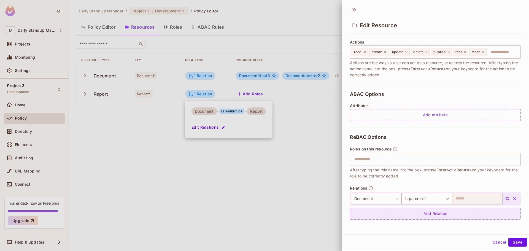
click at [420, 212] on div "Add Relation" at bounding box center [435, 214] width 171 height 12
click at [425, 213] on body "D Daily StandUp Manager Projects Monitoring Settings Project 3 Development Home…" at bounding box center [264, 125] width 529 height 251
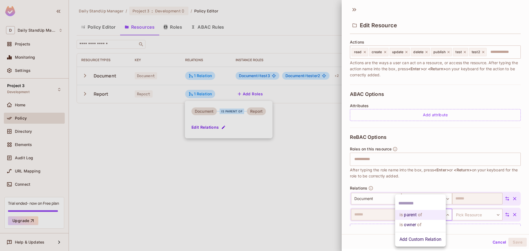
click at [416, 235] on li "Add Custom Relation" at bounding box center [420, 239] width 51 height 10
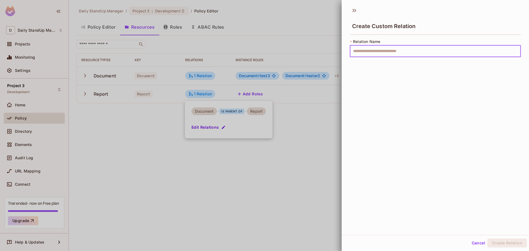
click at [382, 53] on input "text" at bounding box center [435, 51] width 171 height 12
type input "****"
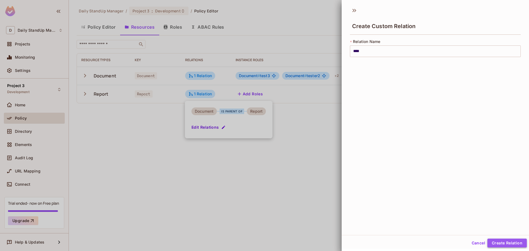
click at [495, 243] on button "Create Relation" at bounding box center [506, 242] width 39 height 9
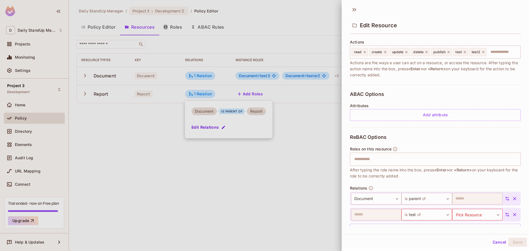
click at [481, 149] on div "Roles on this resource ​ After typing the role name into the box, press <Enter>…" at bounding box center [435, 163] width 171 height 32
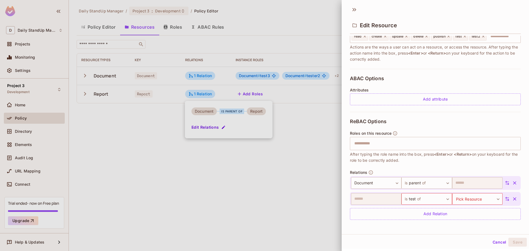
scroll to position [84, 0]
click at [481, 197] on body "D Daily StandUp Manager Projects Monitoring Settings Project 3 Development Home…" at bounding box center [264, 125] width 529 height 251
click at [459, 236] on li "Report" at bounding box center [468, 235] width 51 height 10
click at [466, 202] on body "D Daily StandUp Manager Projects Monitoring Settings Project 3 Development Home…" at bounding box center [264, 125] width 529 height 251
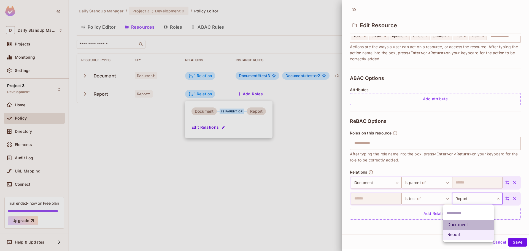
click at [458, 227] on li "Document" at bounding box center [468, 225] width 51 height 10
click at [515, 243] on button "Save" at bounding box center [517, 242] width 18 height 9
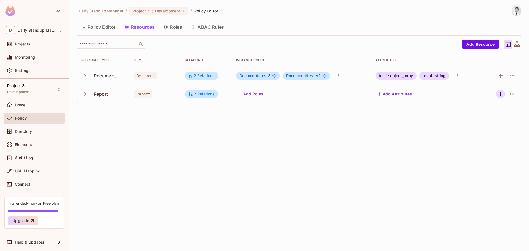
click at [500, 92] on icon "button" at bounding box center [500, 94] width 7 height 7
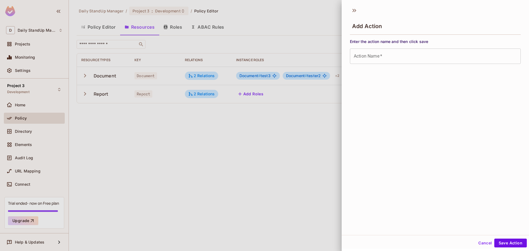
click at [479, 238] on div "Cancel Save Action" at bounding box center [434, 242] width 187 height 13
click at [479, 244] on button "Cancel" at bounding box center [485, 242] width 18 height 9
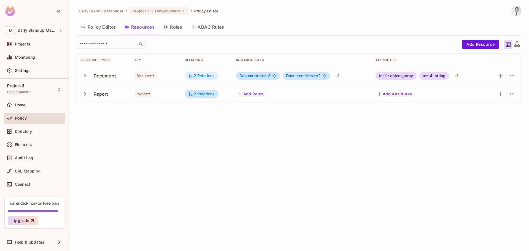
click at [204, 78] on div "2 Relations" at bounding box center [201, 76] width 33 height 8
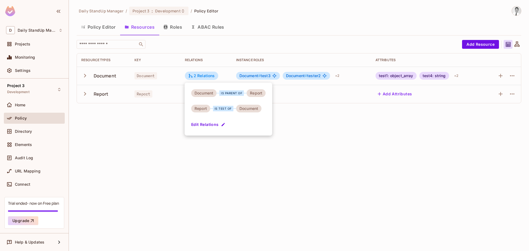
click at [207, 126] on button "Edit Relations" at bounding box center [208, 124] width 35 height 9
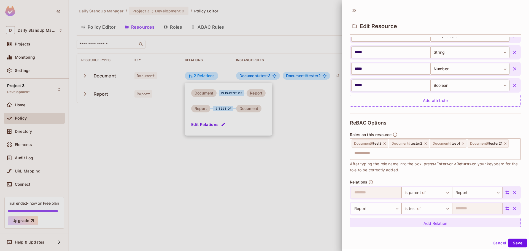
scroll to position [158, 0]
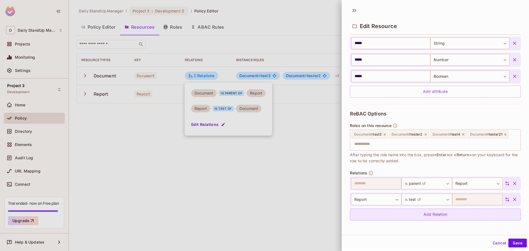
click at [421, 216] on div "Add Relation" at bounding box center [435, 214] width 171 height 12
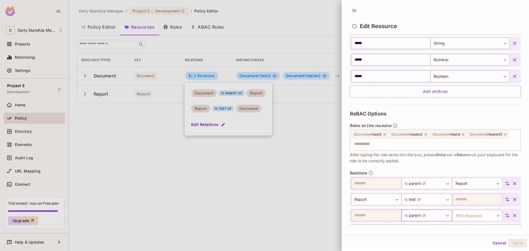
click at [420, 215] on body "D Daily StandUp Manager Projects Monitoring Settings Project 3 Development Home…" at bounding box center [264, 125] width 529 height 251
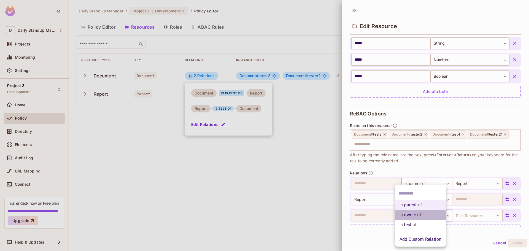
click at [415, 214] on li "is owner of" at bounding box center [420, 215] width 51 height 10
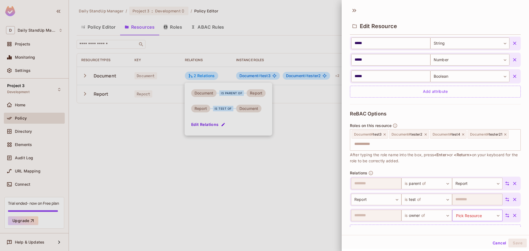
click at [475, 212] on body "D Daily StandUp Manager Projects Monitoring Settings Project 3 Development Home…" at bounding box center [264, 125] width 529 height 251
click at [461, 239] on li "Report" at bounding box center [468, 239] width 51 height 10
click at [514, 241] on button "Save" at bounding box center [517, 242] width 18 height 9
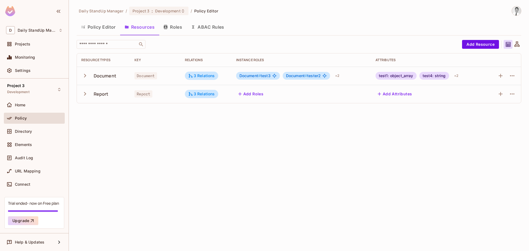
click at [391, 34] on div "Policy Editor Resources Roles ABAC Rules" at bounding box center [299, 27] width 444 height 15
click at [379, 123] on div "Daily StandUp Manager / Project 3 : Development / Policy Editor Policy Editor R…" at bounding box center [299, 125] width 460 height 251
click at [512, 91] on icon "button" at bounding box center [512, 94] width 7 height 7
click at [486, 115] on div "Edit Resource" at bounding box center [488, 116] width 26 height 6
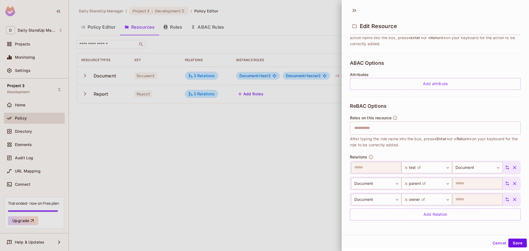
scroll to position [1, 0]
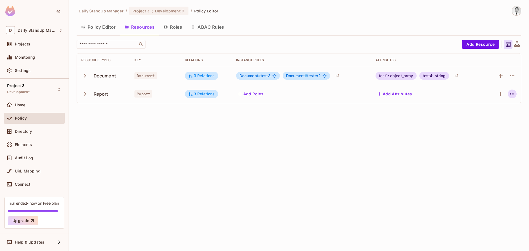
click at [511, 94] on icon "button" at bounding box center [512, 94] width 7 height 7
click at [491, 117] on div "Edit Resource" at bounding box center [488, 116] width 26 height 6
click at [510, 97] on button "button" at bounding box center [512, 94] width 9 height 9
click at [487, 115] on div "Edit Resource" at bounding box center [488, 116] width 26 height 6
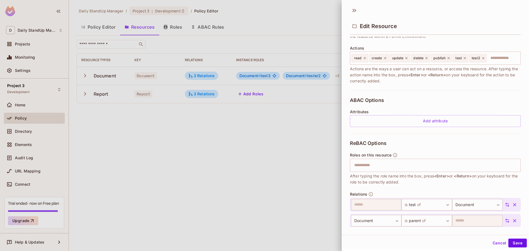
scroll to position [100, 0]
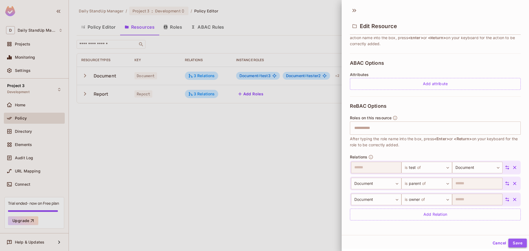
click at [511, 244] on button "Save" at bounding box center [517, 242] width 18 height 9
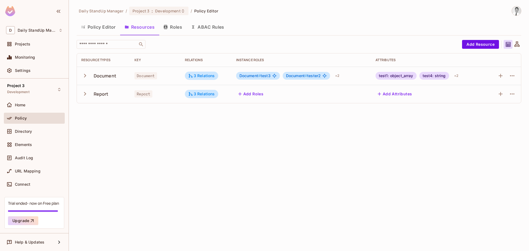
click at [314, 149] on div "Daily StandUp Manager / Project 3 : Development / Policy Editor Policy Editor R…" at bounding box center [299, 125] width 460 height 251
click at [209, 98] on div "3 Relations" at bounding box center [201, 94] width 33 height 8
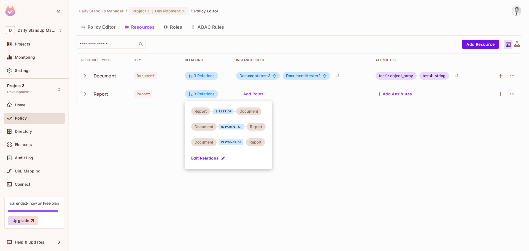
click at [372, 128] on div at bounding box center [264, 125] width 529 height 251
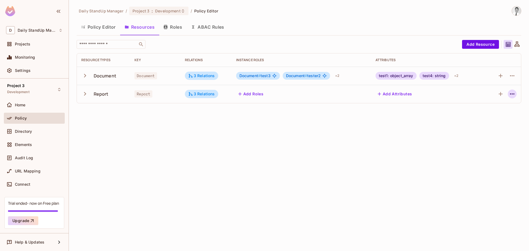
click at [515, 92] on icon "button" at bounding box center [512, 94] width 7 height 7
click at [482, 111] on span "Edit Resource" at bounding box center [487, 115] width 29 height 9
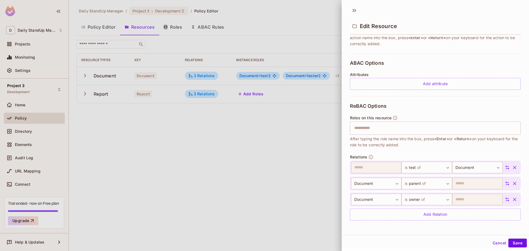
click at [512, 199] on icon "button" at bounding box center [515, 200] width 6 height 6
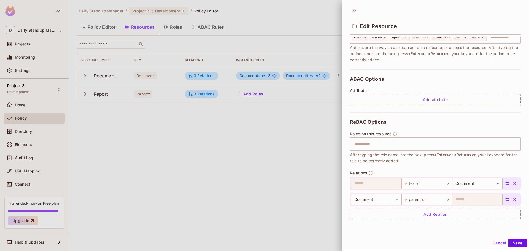
click at [509, 197] on button "button" at bounding box center [514, 199] width 10 height 10
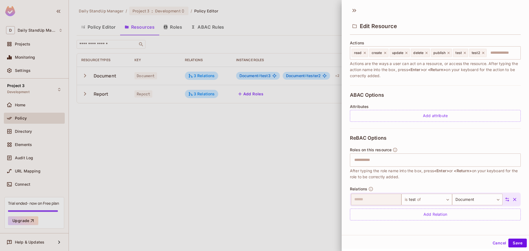
click at [512, 197] on icon "button" at bounding box center [515, 200] width 6 height 6
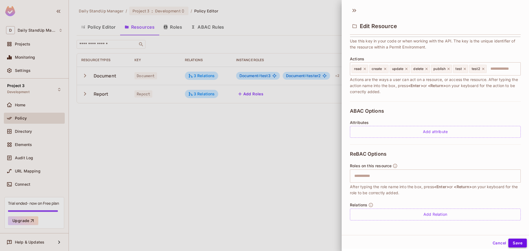
click at [511, 245] on button "Save" at bounding box center [517, 242] width 18 height 9
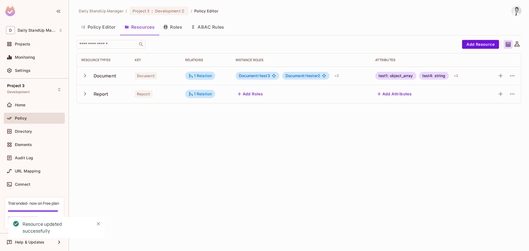
click at [229, 116] on div "Daily StandUp Manager / Project 3 : Development / Policy Editor Policy Editor R…" at bounding box center [299, 125] width 460 height 251
click at [274, 33] on div "Policy Editor Resources Roles ABAC Rules" at bounding box center [299, 27] width 444 height 14
click at [514, 95] on icon "button" at bounding box center [512, 94] width 7 height 7
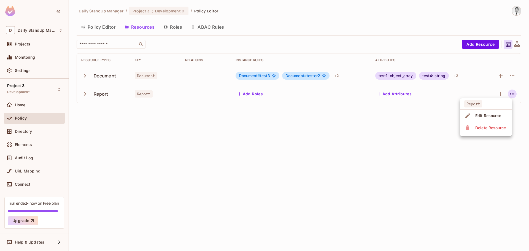
click at [490, 116] on div "Edit Resource" at bounding box center [488, 116] width 26 height 6
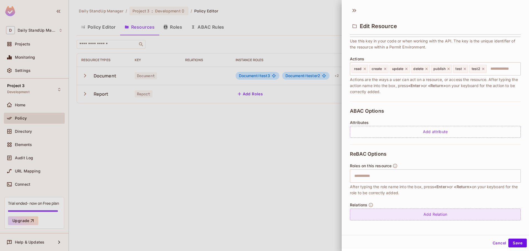
scroll to position [1, 0]
click at [438, 212] on div "Add Relation" at bounding box center [435, 214] width 171 height 12
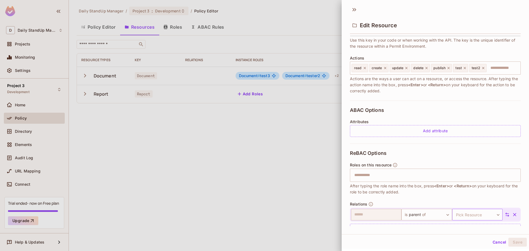
click at [485, 211] on body "D Daily StandUp Manager Projects Monitoring Settings Project 3 Development Home…" at bounding box center [264, 125] width 529 height 251
click at [463, 242] on li "Document" at bounding box center [468, 239] width 51 height 10
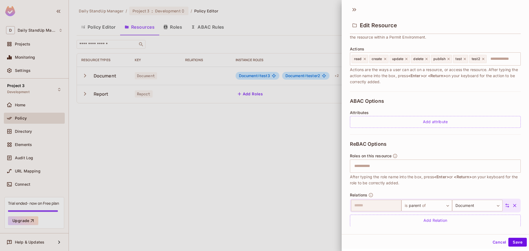
scroll to position [68, 0]
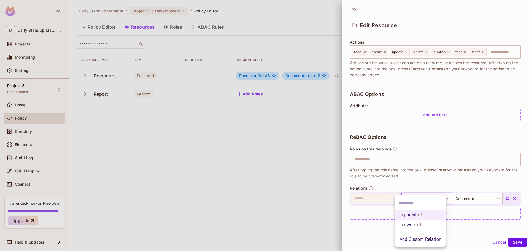
click at [420, 201] on body "D Daily StandUp Manager Projects Monitoring Settings Project 3 Development Home…" at bounding box center [264, 125] width 529 height 251
click at [422, 180] on div at bounding box center [264, 125] width 529 height 251
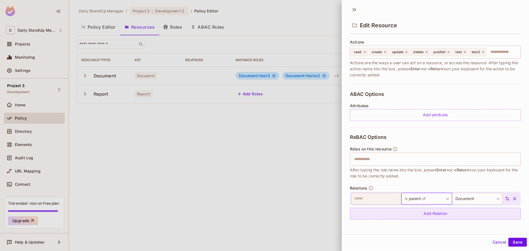
click at [436, 215] on div "Add Relation" at bounding box center [435, 214] width 171 height 12
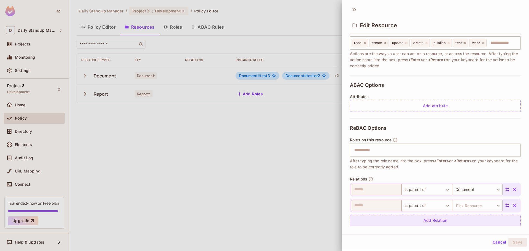
scroll to position [84, 0]
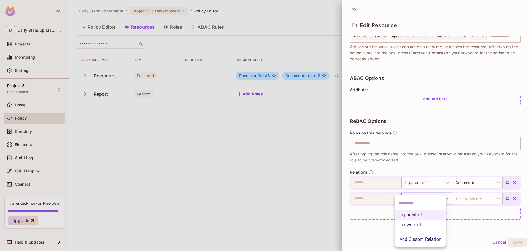
click at [422, 197] on body "D Daily StandUp Manager Projects Monitoring Settings Project 3 Development Home…" at bounding box center [264, 125] width 529 height 251
click at [408, 223] on li "is owner of" at bounding box center [420, 225] width 51 height 10
click at [463, 197] on body "D Daily StandUp Manager Projects Monitoring Settings Project 3 Development Home…" at bounding box center [264, 125] width 529 height 251
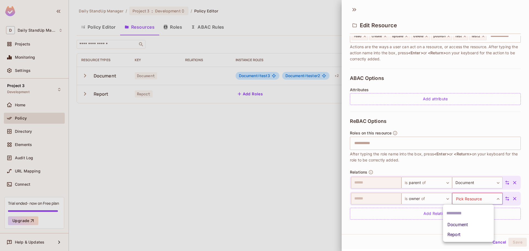
click at [460, 223] on li "Document" at bounding box center [468, 225] width 51 height 10
click at [519, 243] on button "Save" at bounding box center [517, 242] width 18 height 9
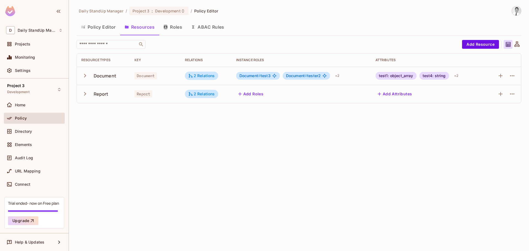
click at [232, 137] on div "Daily StandUp Manager / Project 3 : Development / Policy Editor Policy Editor R…" at bounding box center [299, 125] width 460 height 251
click at [194, 94] on div "2 Relations" at bounding box center [201, 93] width 27 height 5
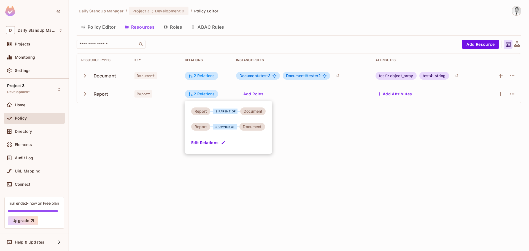
click at [303, 130] on div at bounding box center [264, 125] width 529 height 251
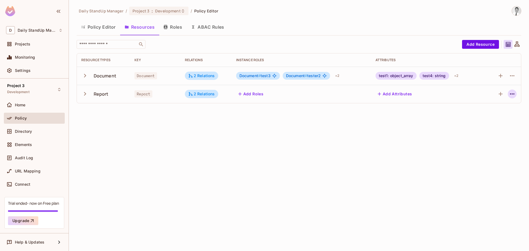
click at [510, 96] on icon "button" at bounding box center [512, 94] width 7 height 7
click at [487, 113] on div "Edit Resource" at bounding box center [488, 116] width 26 height 6
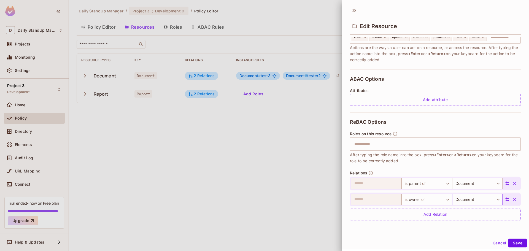
scroll to position [1, 0]
click at [512, 198] on icon "button" at bounding box center [515, 199] width 6 height 6
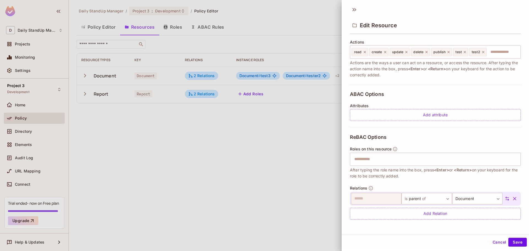
scroll to position [68, 0]
click at [510, 239] on button "Save" at bounding box center [517, 242] width 18 height 9
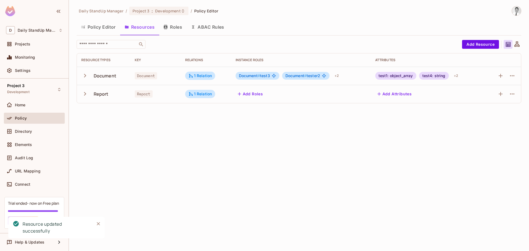
click at [288, 123] on div "Daily StandUp Manager / Project 3 : Development / Policy Editor Policy Editor R…" at bounding box center [299, 125] width 460 height 251
